Goal: Information Seeking & Learning: Check status

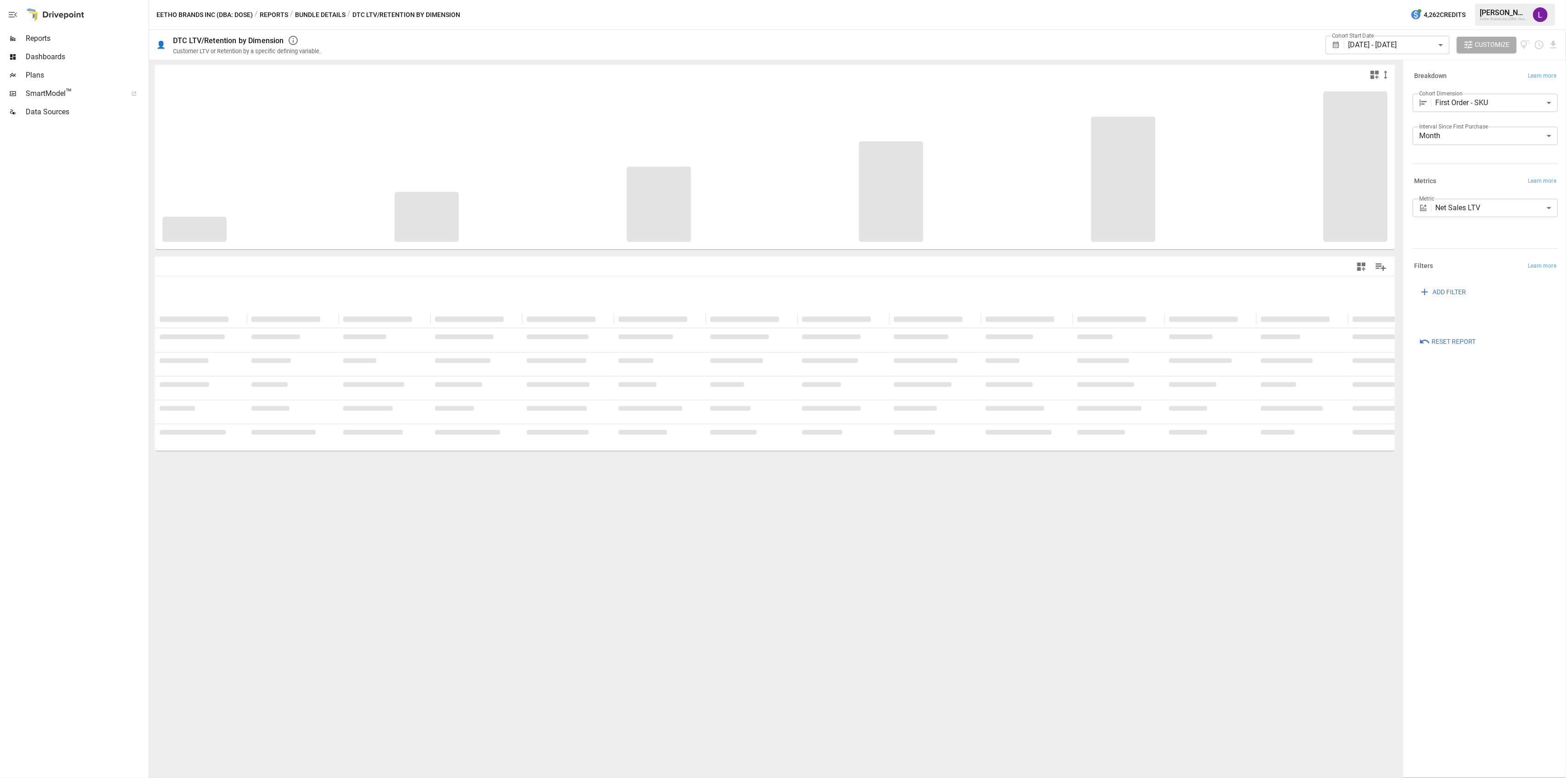
click at [39, 41] on span "Reports" at bounding box center [86, 38] width 121 height 11
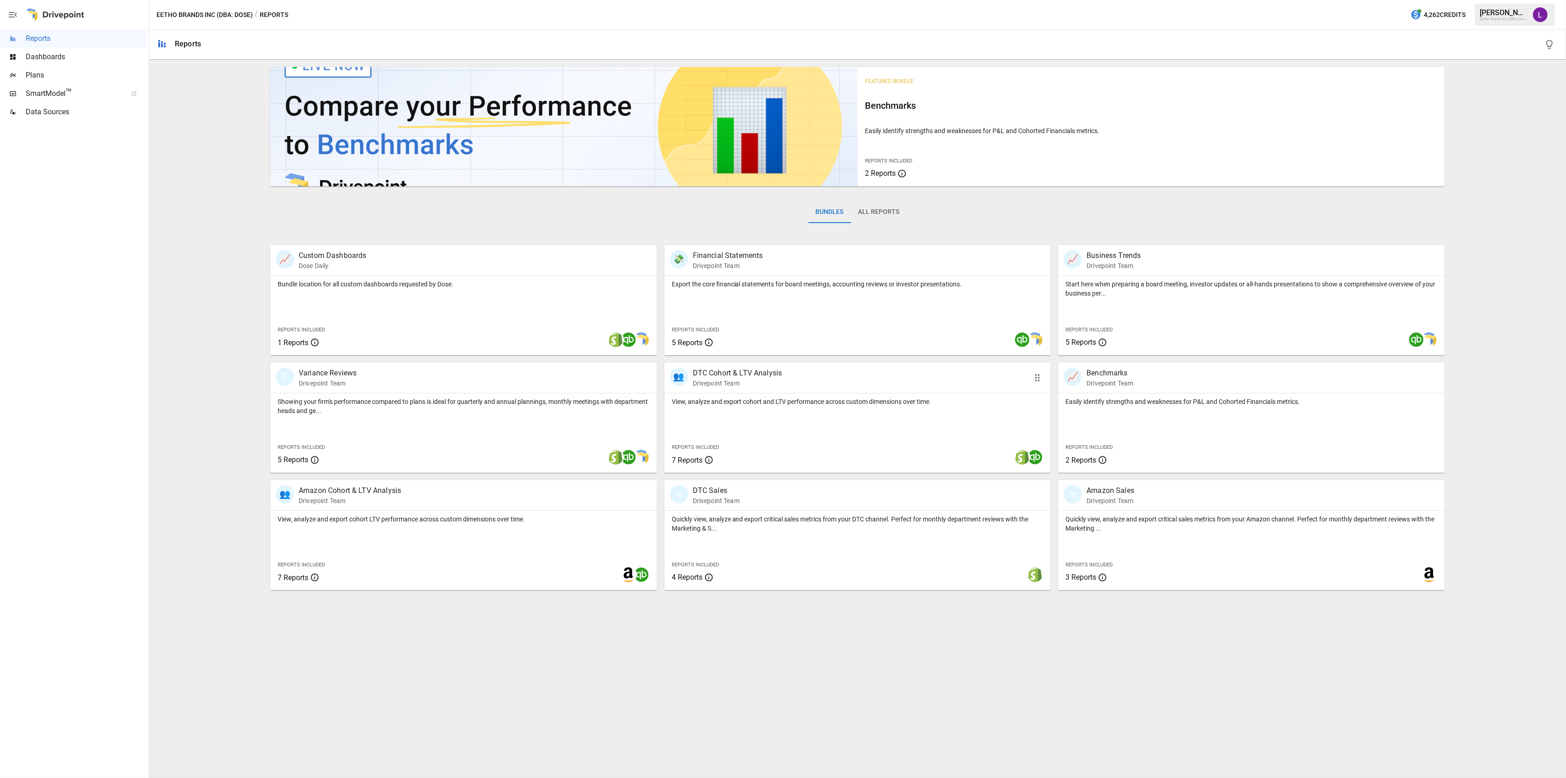
click at [822, 420] on div "View, analyze and export cohort and LTV performance across custom dimensions ov…" at bounding box center [857, 432] width 387 height 79
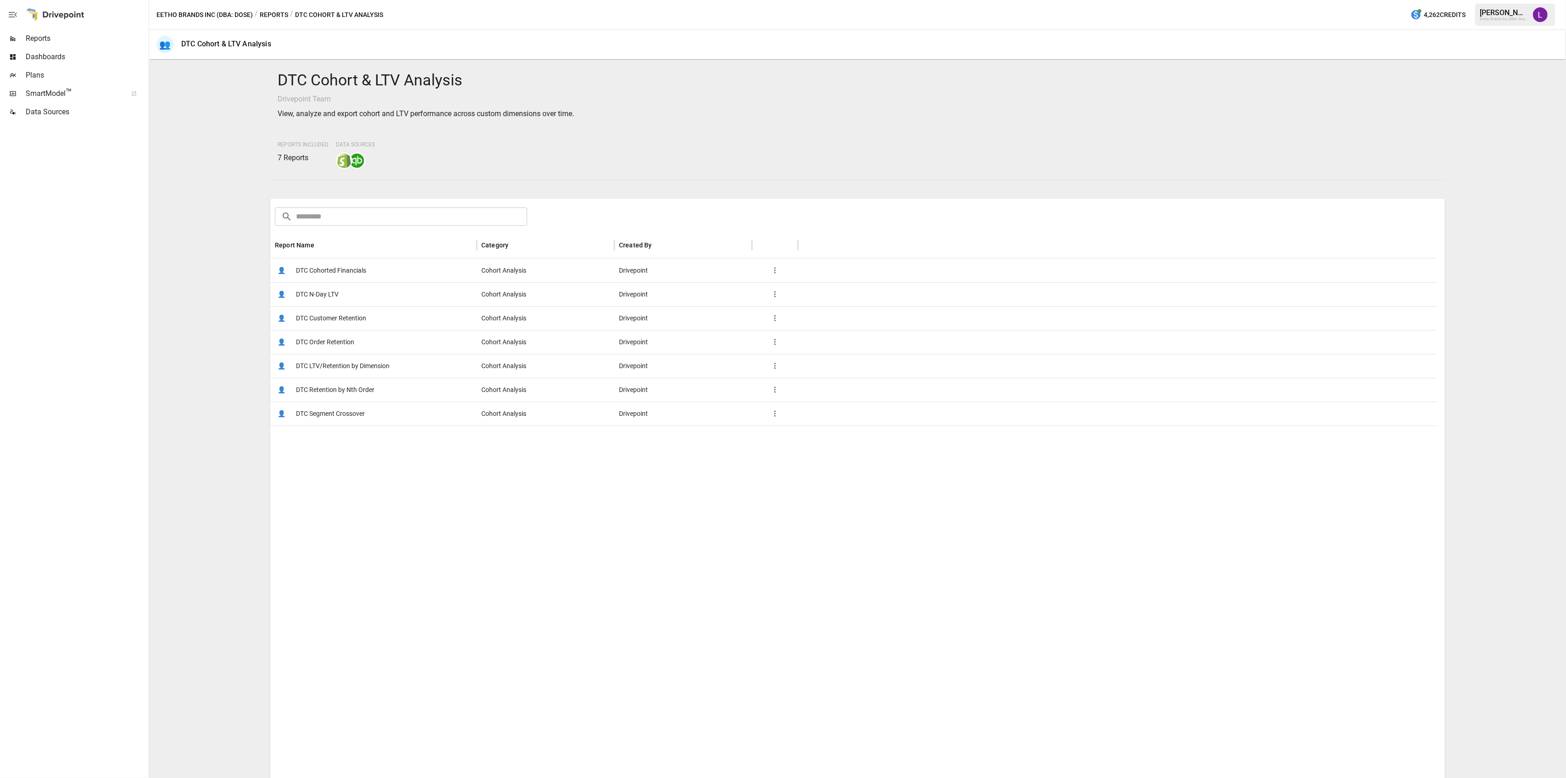
click at [347, 328] on span "DTC Customer Retention" at bounding box center [331, 317] width 70 height 23
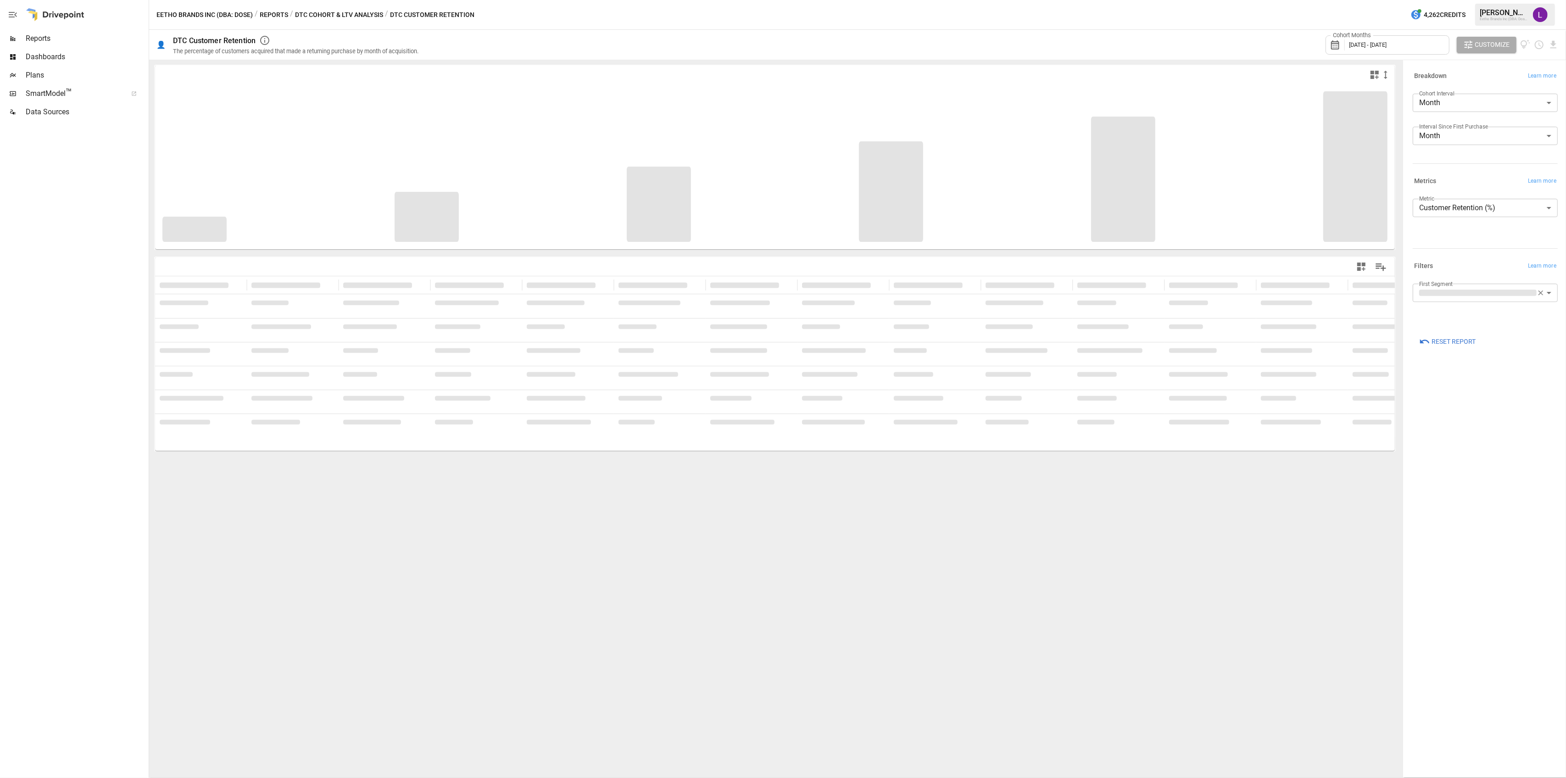
click at [1386, 45] on span "[DATE] - [DATE]" at bounding box center [1368, 44] width 38 height 7
click at [1352, 86] on icon "button" at bounding box center [1351, 86] width 7 height 7
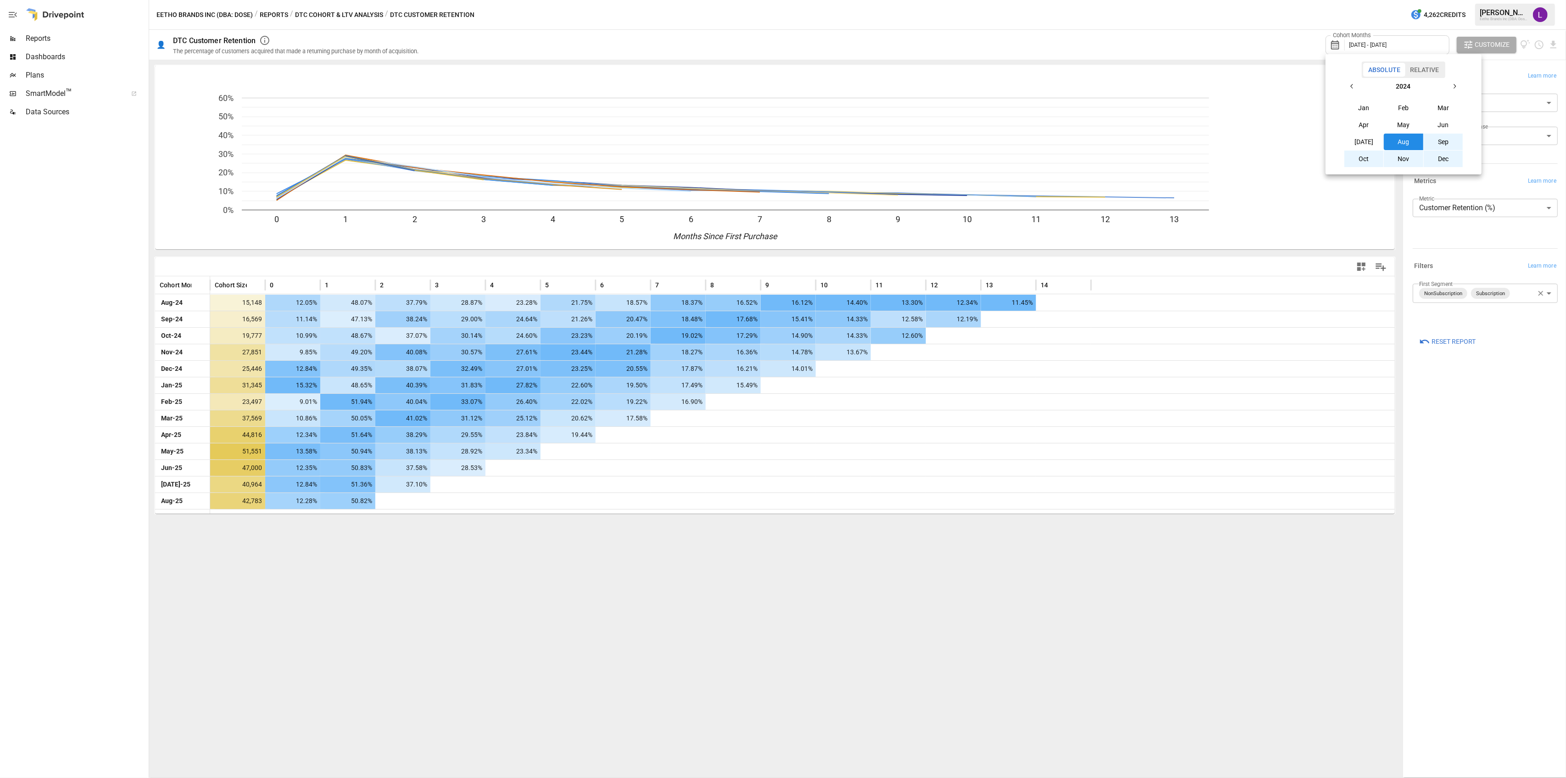
click at [1446, 145] on button "Sep" at bounding box center [1443, 142] width 39 height 17
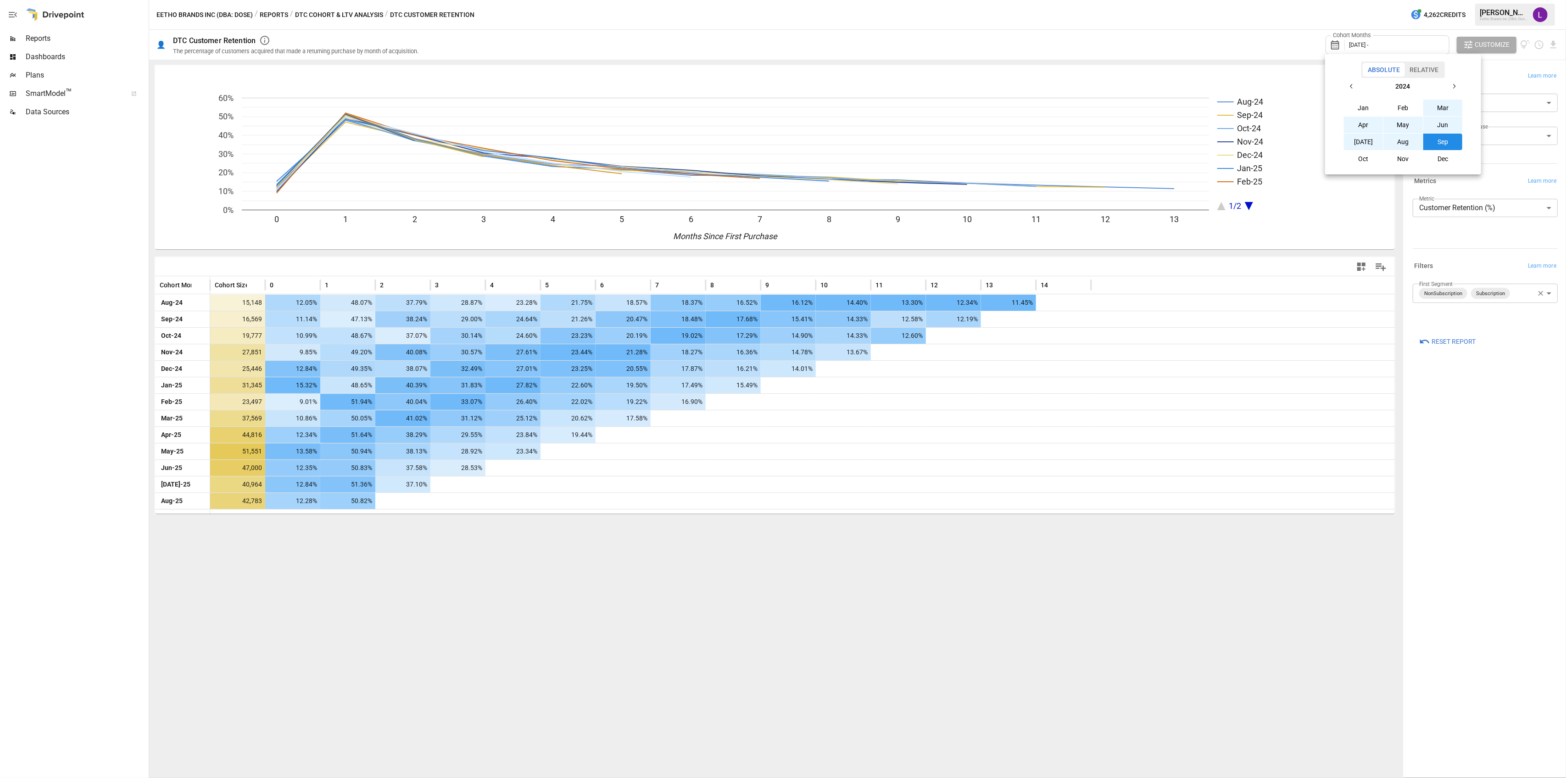
click at [1453, 81] on button "button" at bounding box center [1454, 86] width 17 height 17
click at [1448, 143] on button "Sep" at bounding box center [1442, 142] width 39 height 17
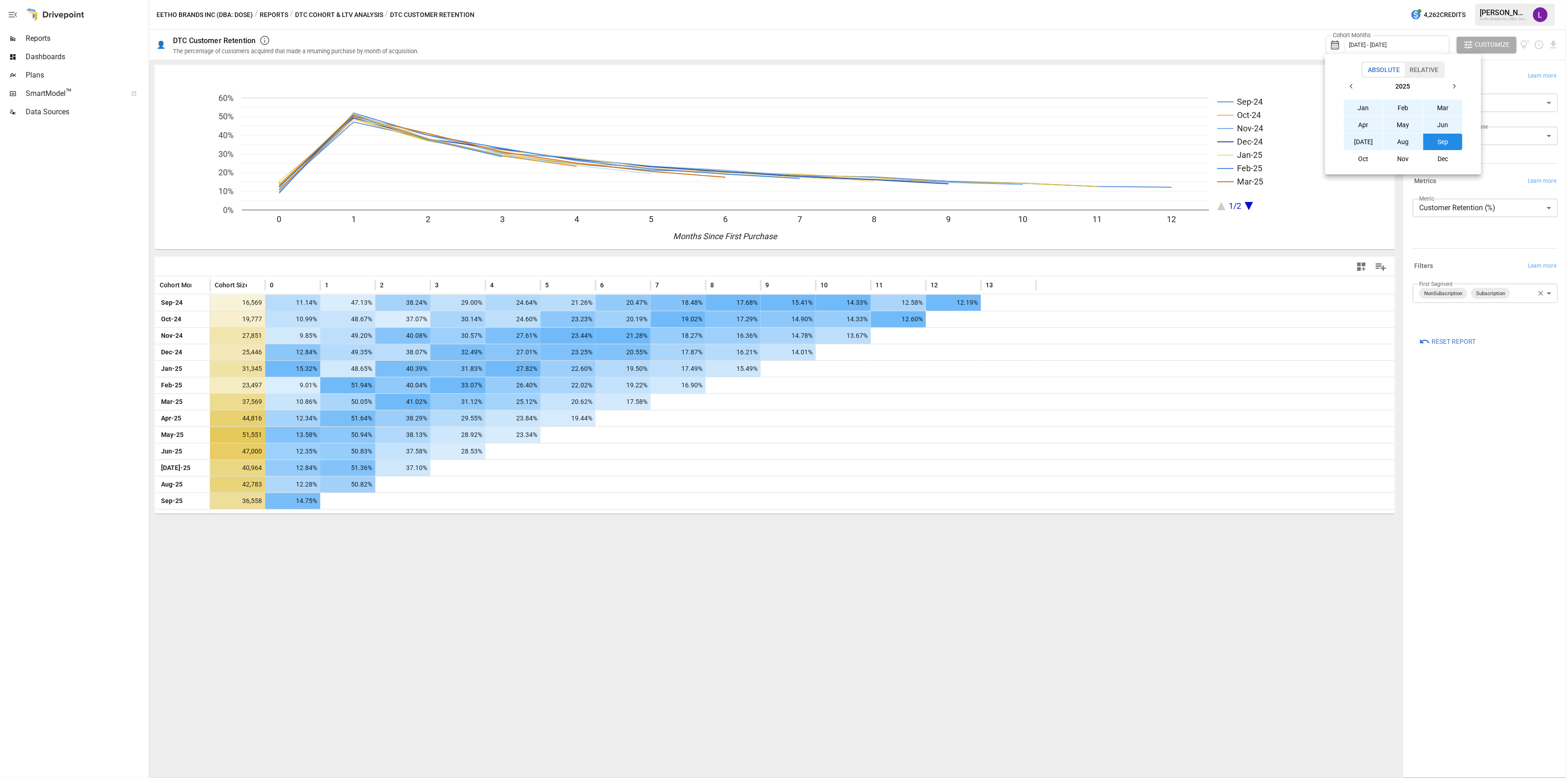
click at [1496, 440] on div at bounding box center [783, 389] width 1566 height 778
click at [1512, 0] on body "Reports Dashboards Plans SmartModel ™ Data Sources Eetho Brands Inc (DBA: Dose)…" at bounding box center [783, 0] width 1566 height 0
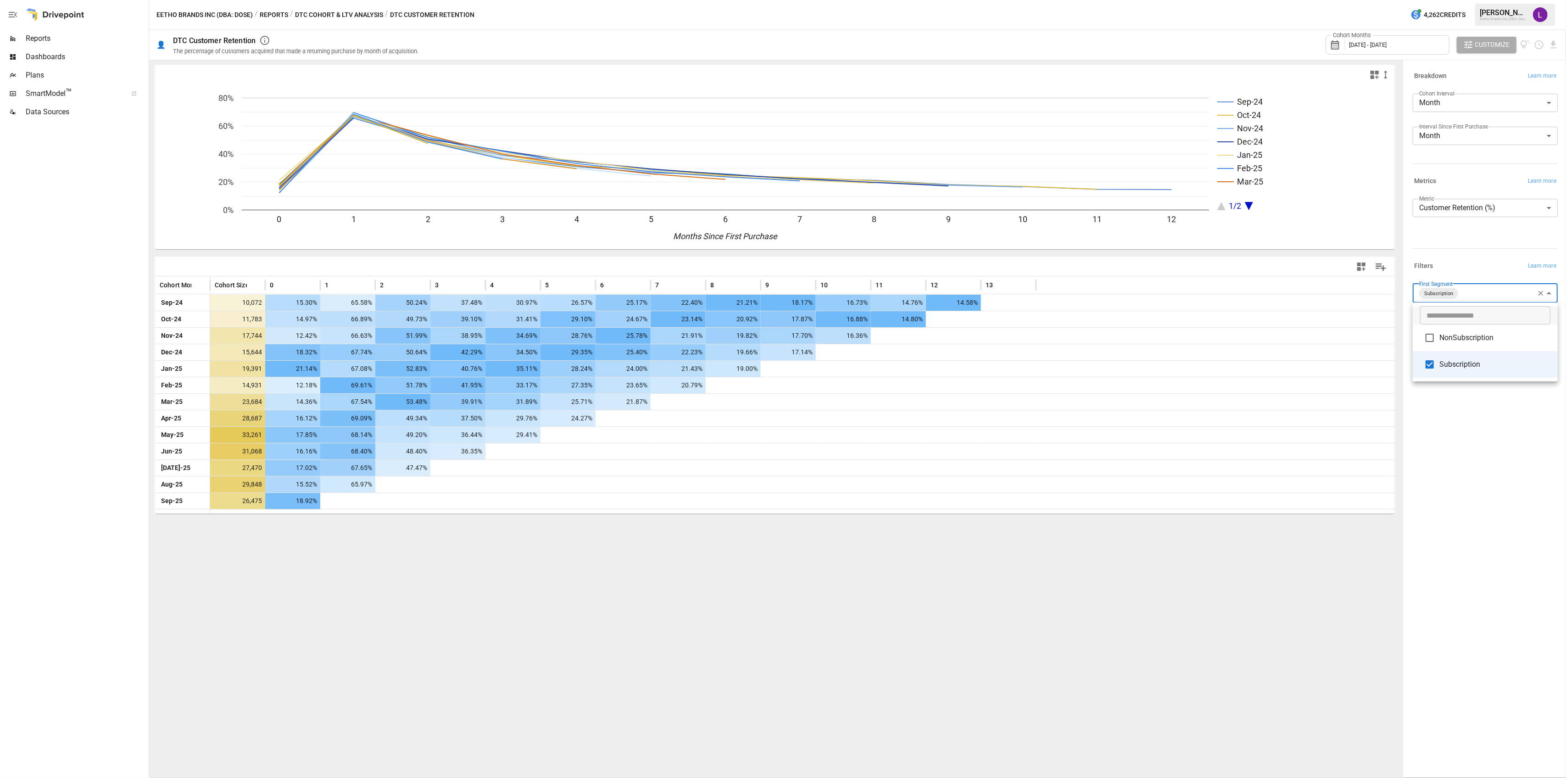
click at [1462, 344] on li "NonSubscription" at bounding box center [1485, 337] width 145 height 27
click at [1461, 360] on span "Subscription" at bounding box center [1494, 364] width 111 height 11
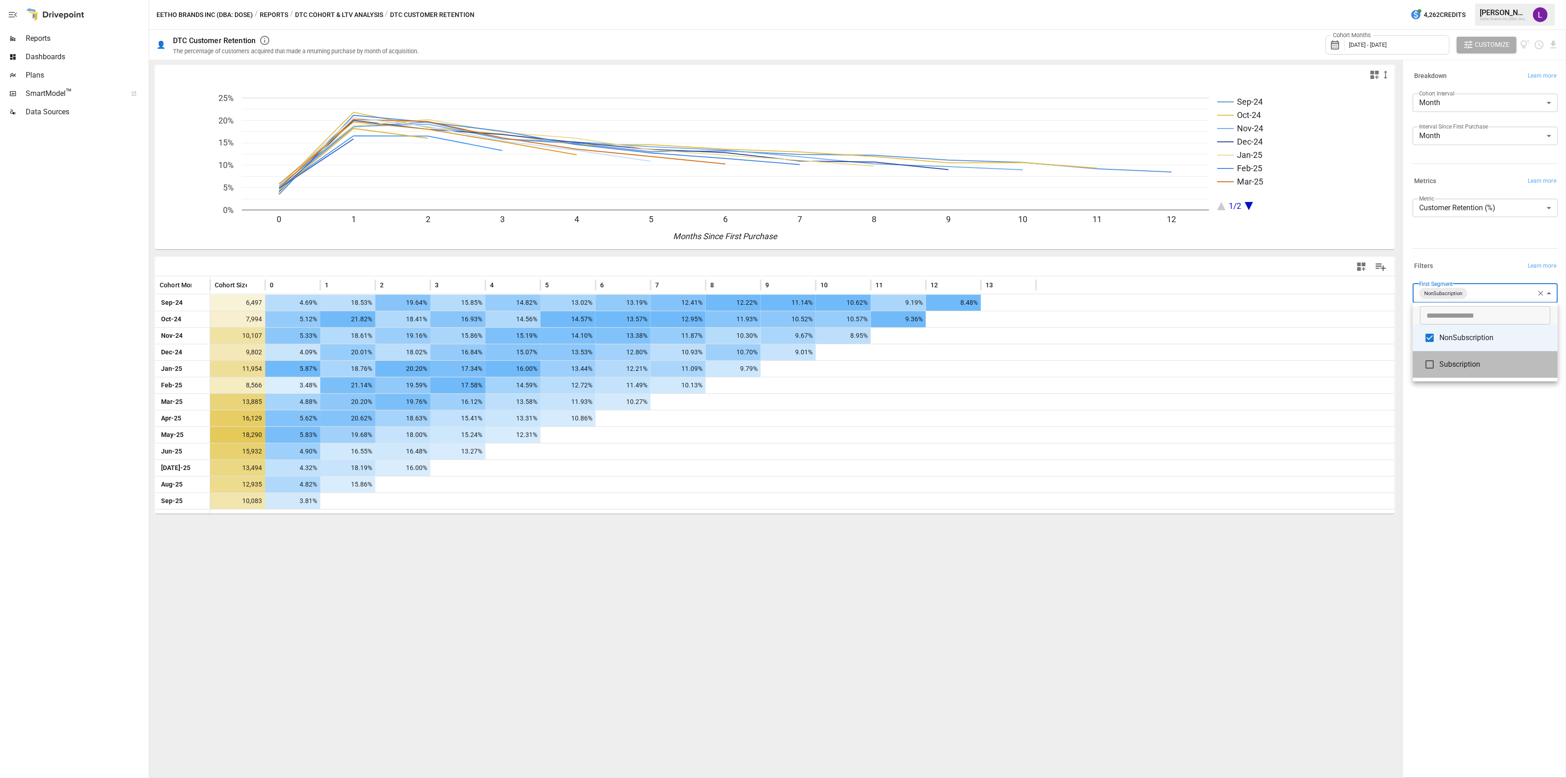
click at [1462, 367] on span "Subscription" at bounding box center [1494, 364] width 111 height 11
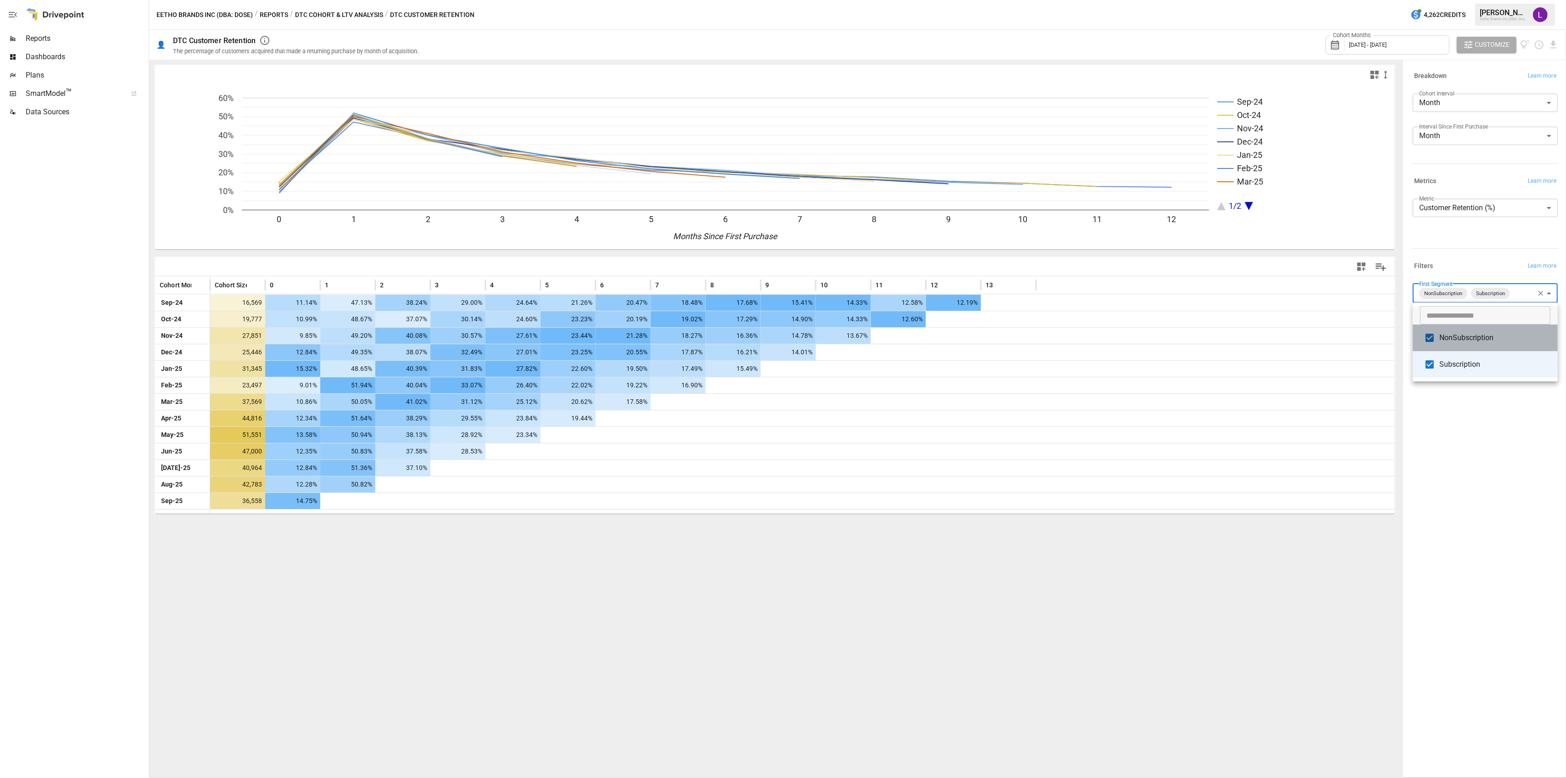
click at [1527, 342] on span "NonSubscription" at bounding box center [1494, 337] width 111 height 11
type input "**********"
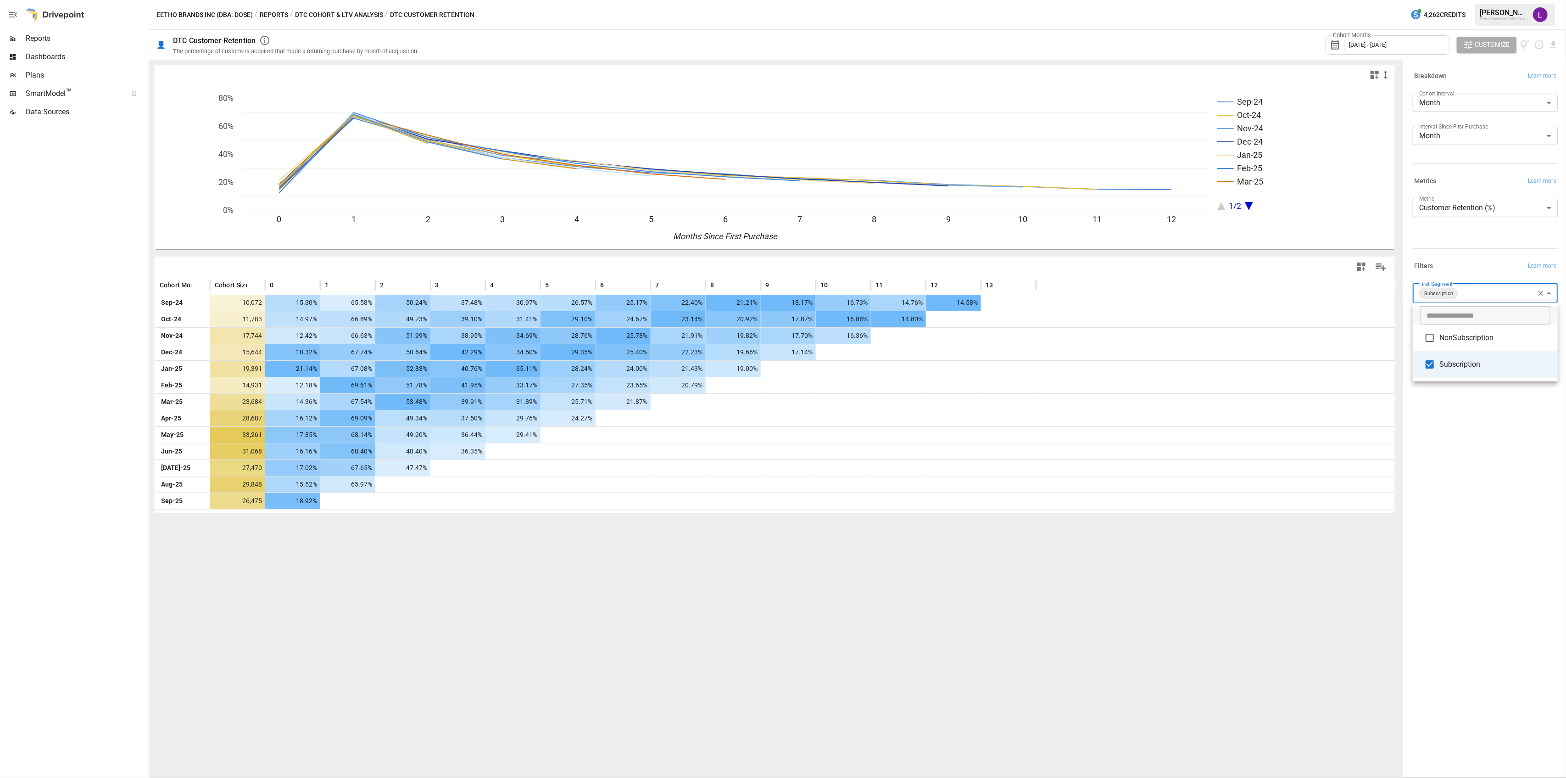
click at [1458, 334] on span "NonSubscription" at bounding box center [1494, 337] width 111 height 11
click at [1458, 359] on span "Subscription" at bounding box center [1494, 364] width 111 height 11
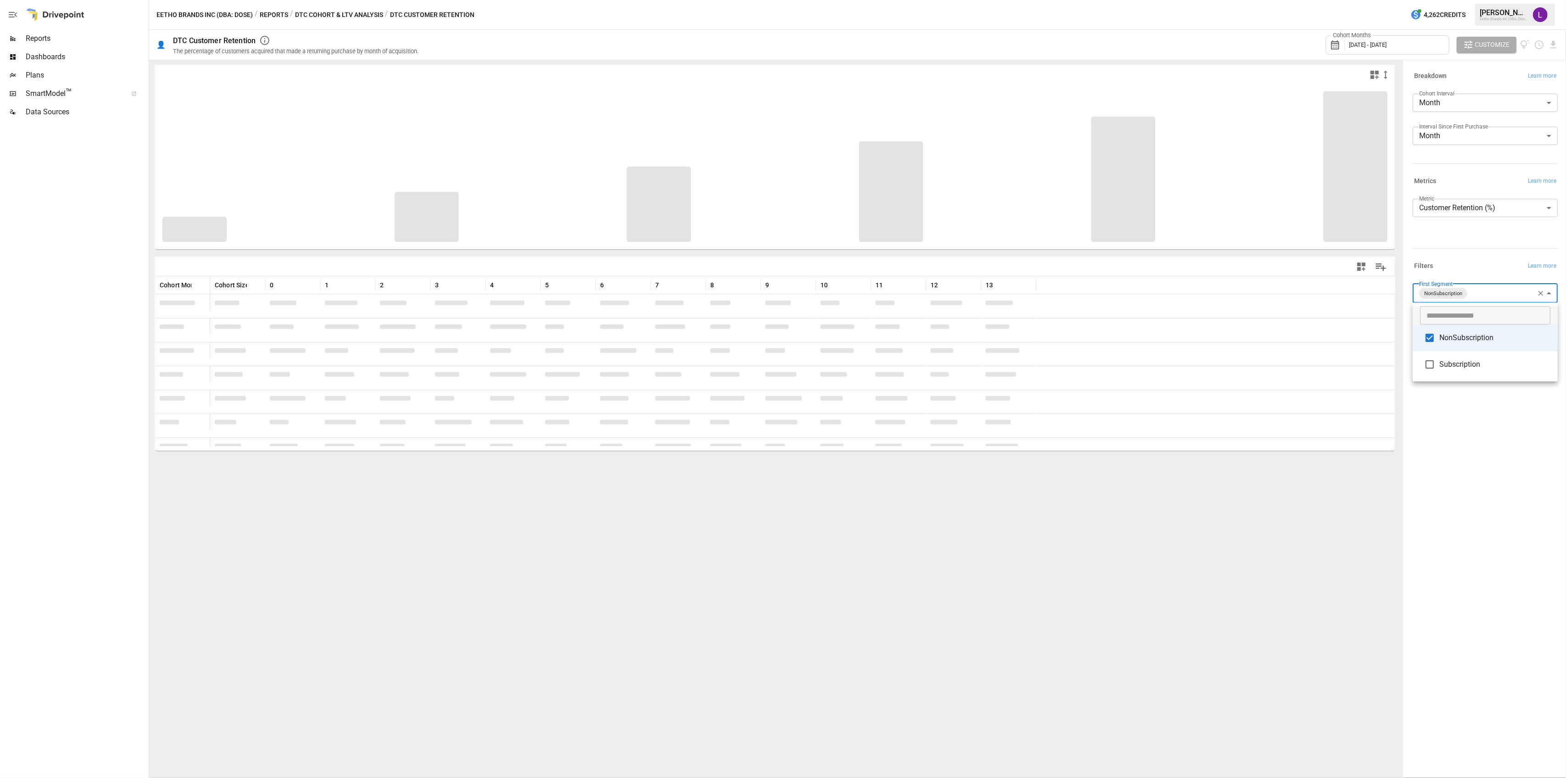
click at [1510, 486] on div at bounding box center [783, 389] width 1566 height 778
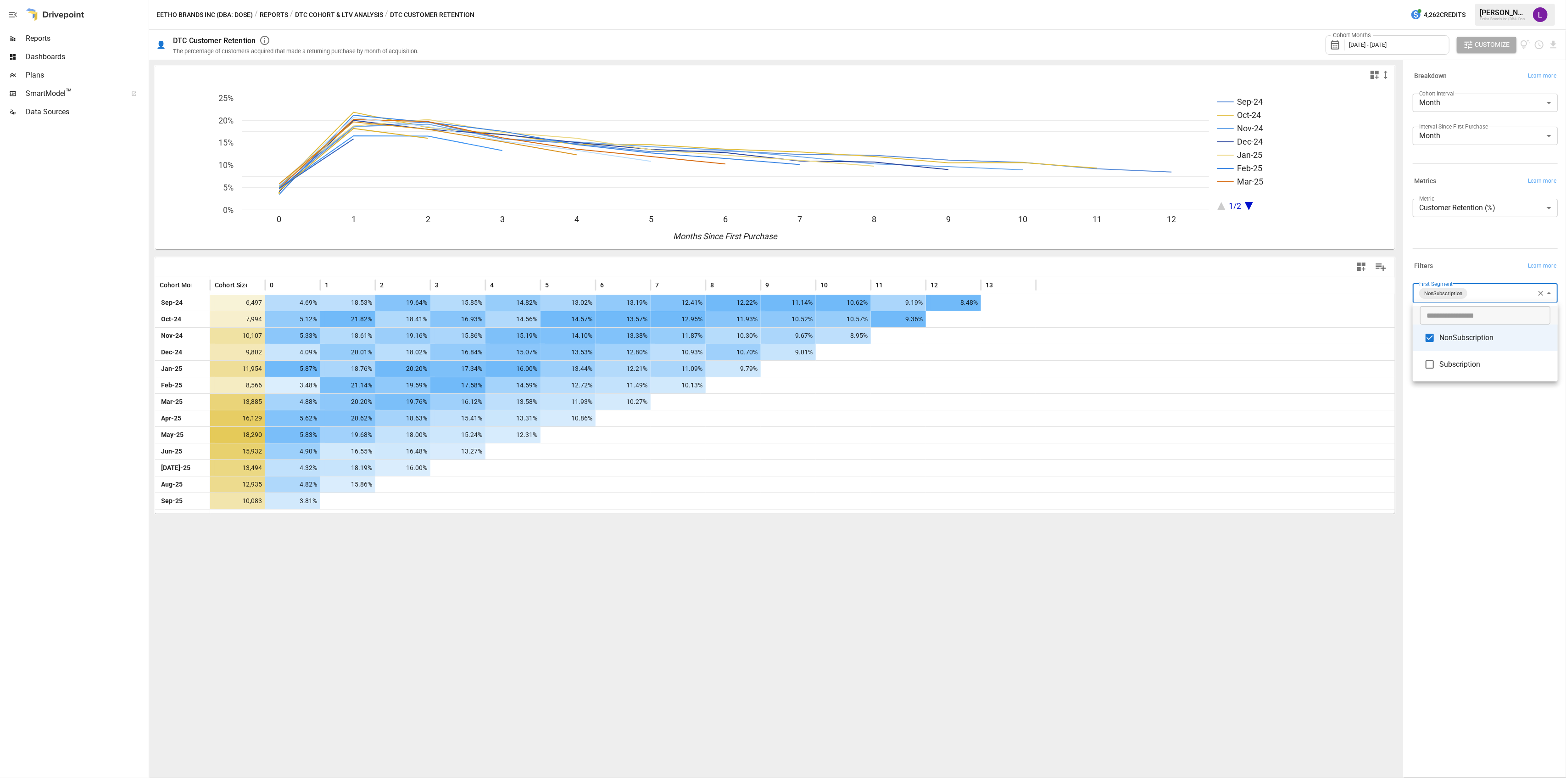
click at [1492, 0] on body "Reports Dashboards Plans SmartModel ™ Data Sources Eetho Brands Inc (DBA: Dose)…" at bounding box center [783, 0] width 1566 height 0
click at [1472, 364] on span "Subscription" at bounding box center [1494, 364] width 111 height 11
type input "**********"
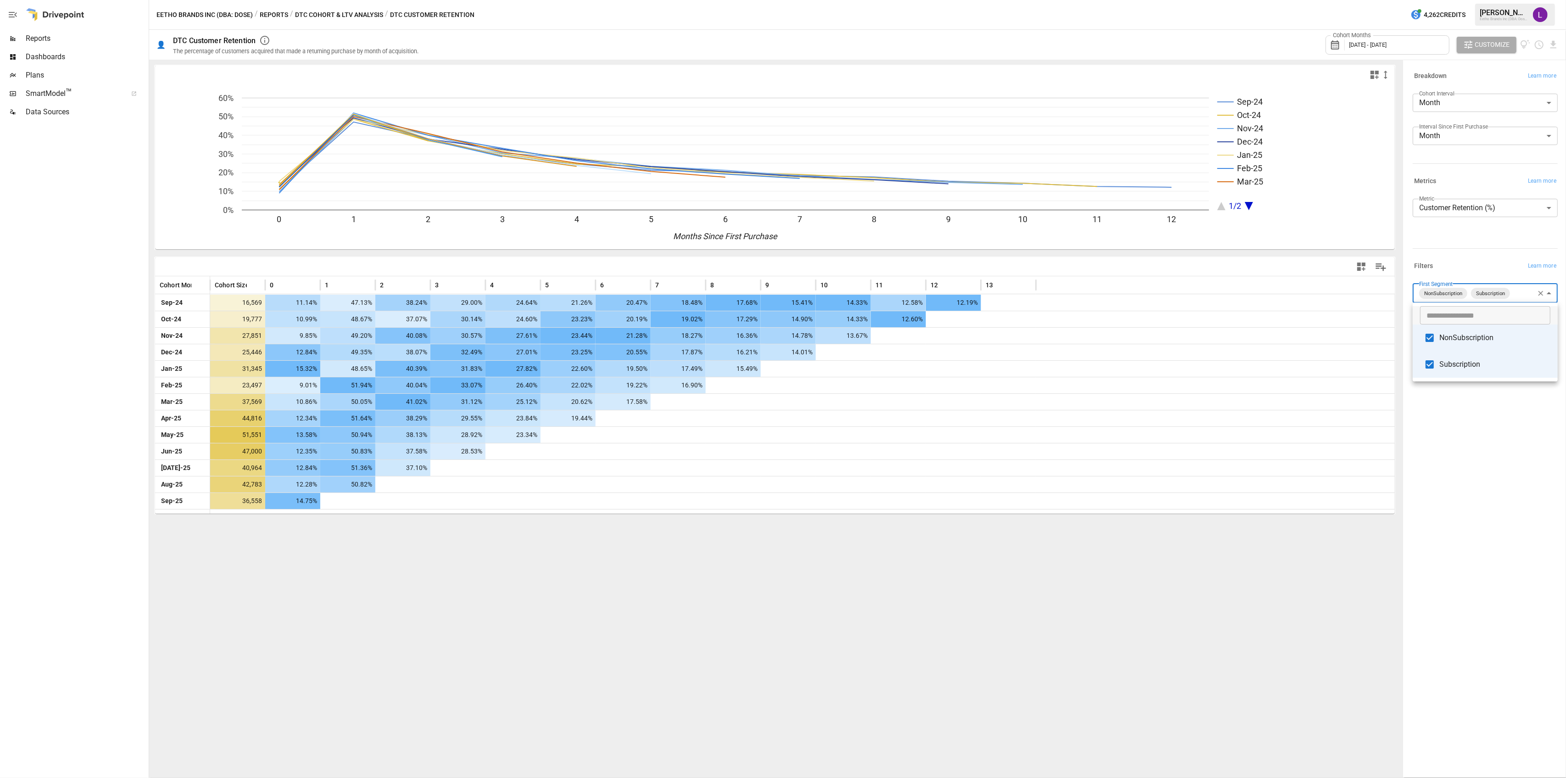
click at [1490, 475] on div at bounding box center [783, 389] width 1566 height 778
click at [1525, 0] on body "Reports Dashboards Plans SmartModel ™ Data Sources Eetho Brands Inc (DBA: Dose)…" at bounding box center [783, 0] width 1566 height 0
